Goal: Go to known website: Access a specific website the user already knows

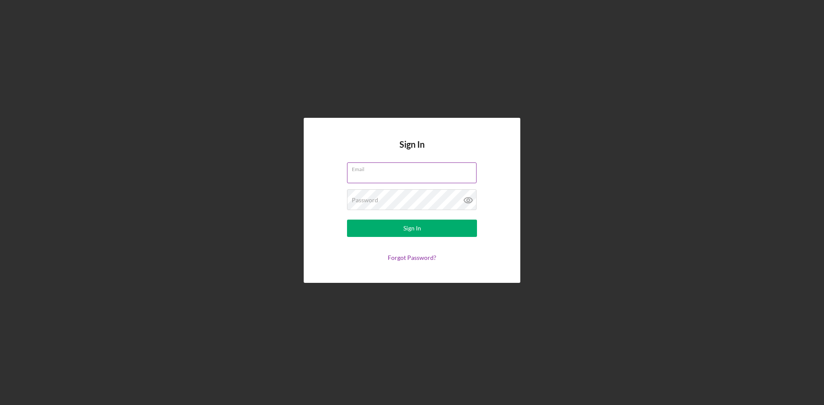
click at [395, 169] on div "Email" at bounding box center [412, 173] width 130 height 22
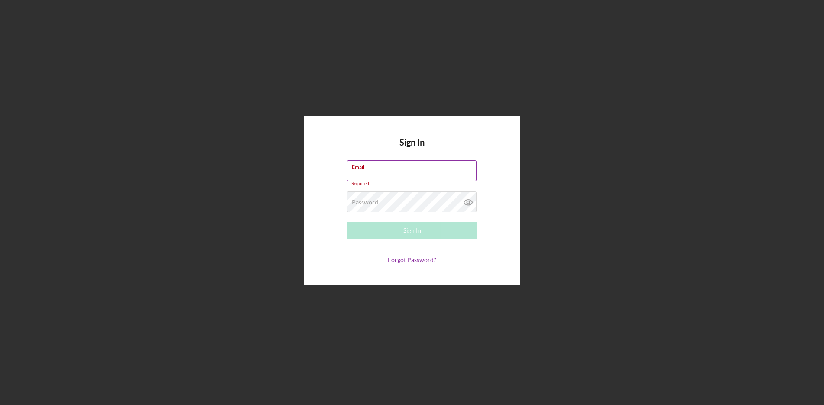
click at [408, 171] on input "Email" at bounding box center [411, 170] width 129 height 21
type input "jthexton@pcvmail.org"
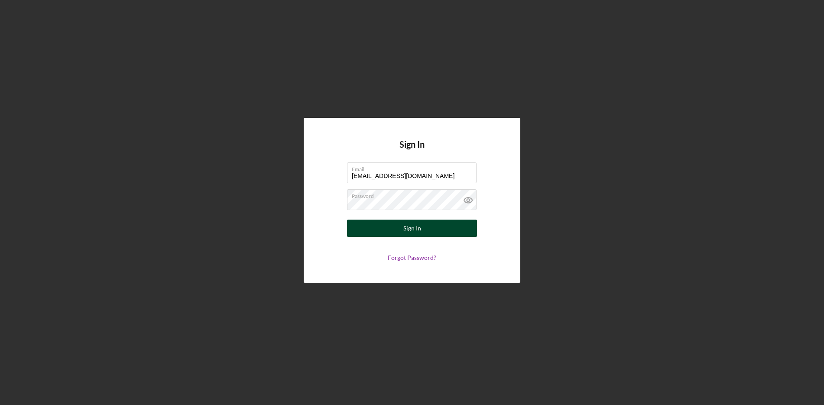
click at [406, 233] on div "Sign In" at bounding box center [412, 228] width 18 height 17
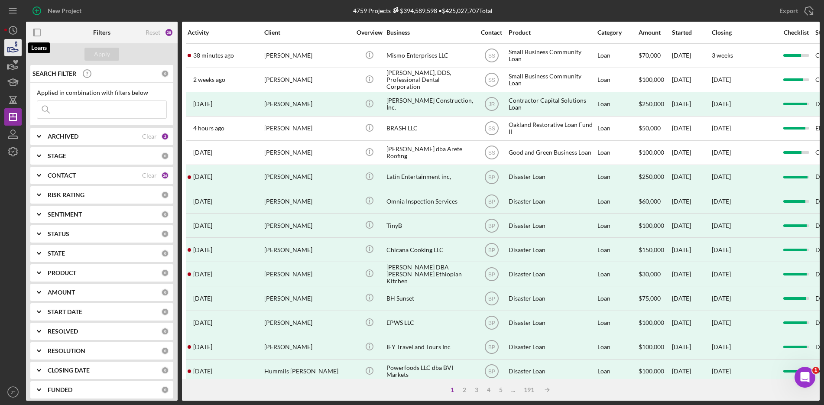
click at [12, 49] on icon "button" at bounding box center [13, 49] width 9 height 5
